Goal: Transaction & Acquisition: Purchase product/service

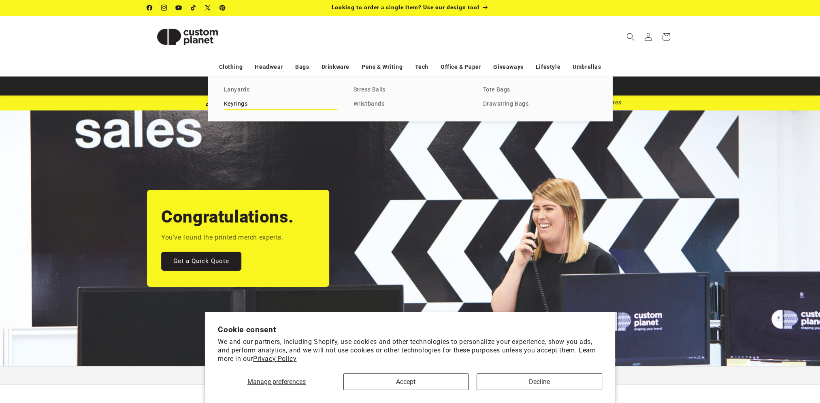
click at [243, 105] on link "Keyrings" at bounding box center [280, 104] width 113 height 11
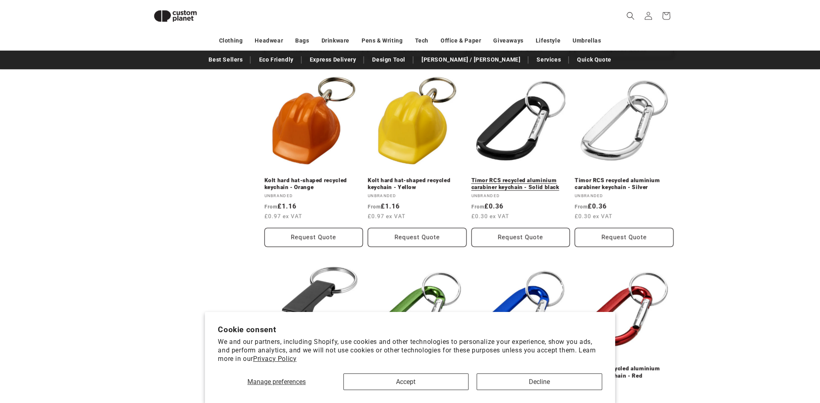
scroll to position [475, 0]
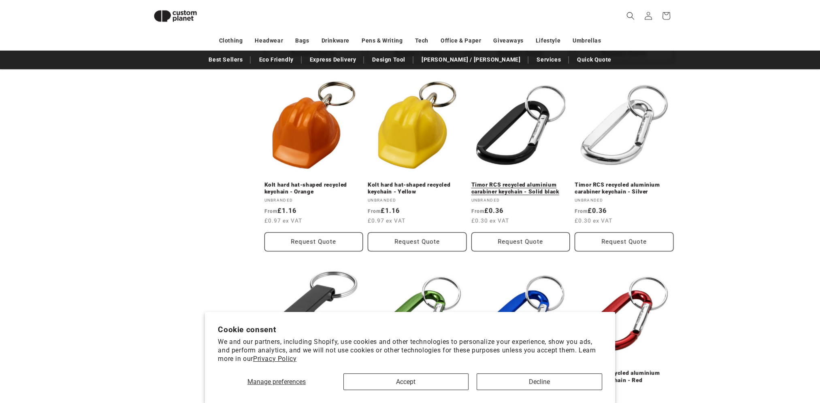
click at [505, 181] on link "Timor RCS recycled aluminium carabiner keychain - Solid black" at bounding box center [520, 188] width 99 height 14
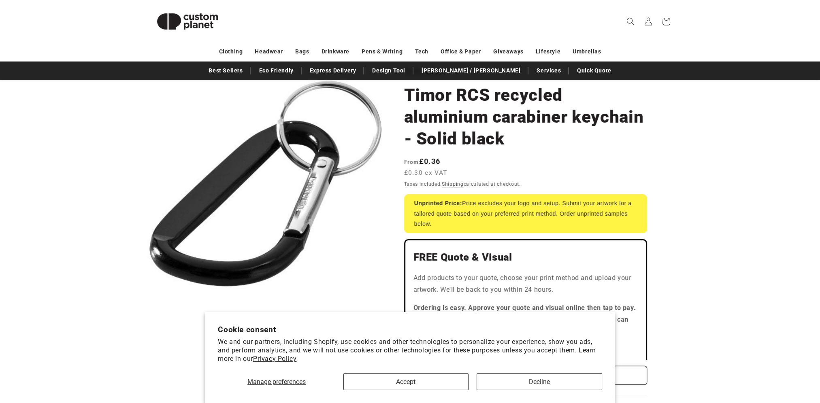
scroll to position [81, 0]
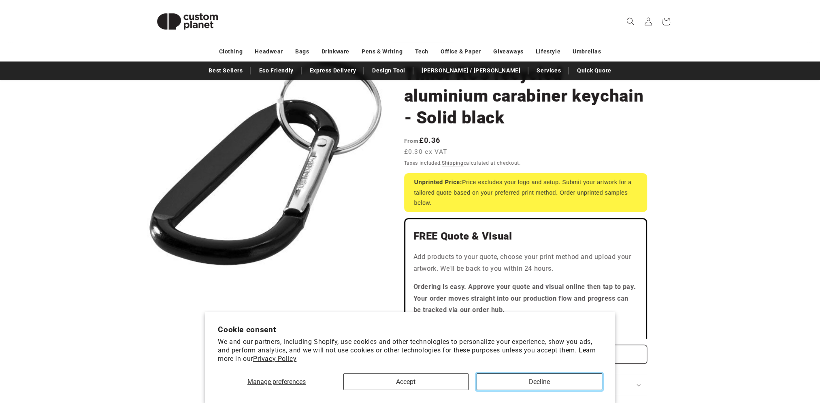
click at [534, 381] on button "Decline" at bounding box center [540, 382] width 126 height 17
